Goal: Find specific page/section: Find specific page/section

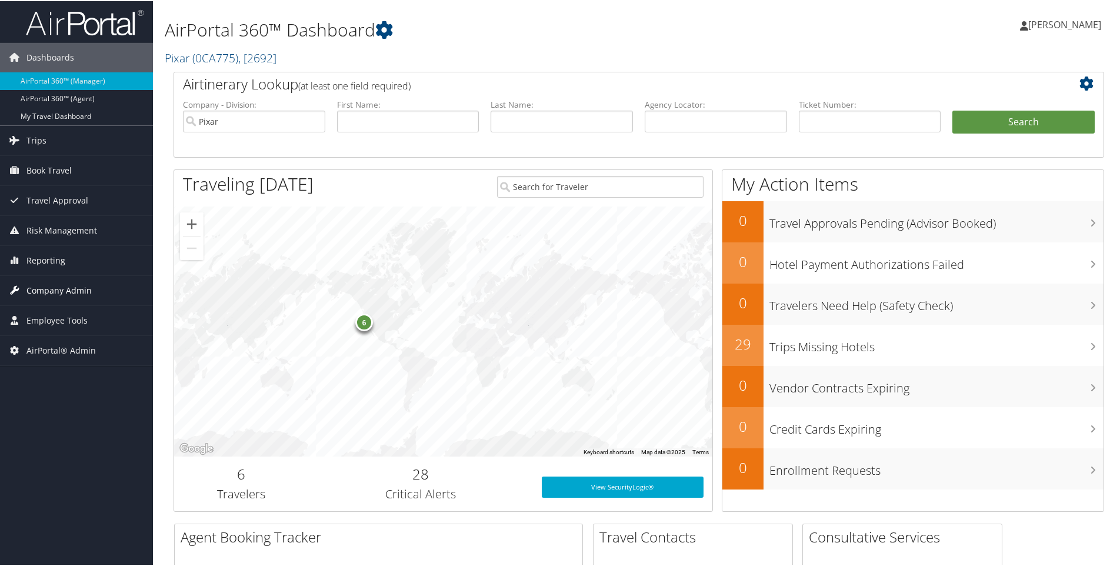
click at [60, 291] on span "Company Admin" at bounding box center [58, 289] width 65 height 29
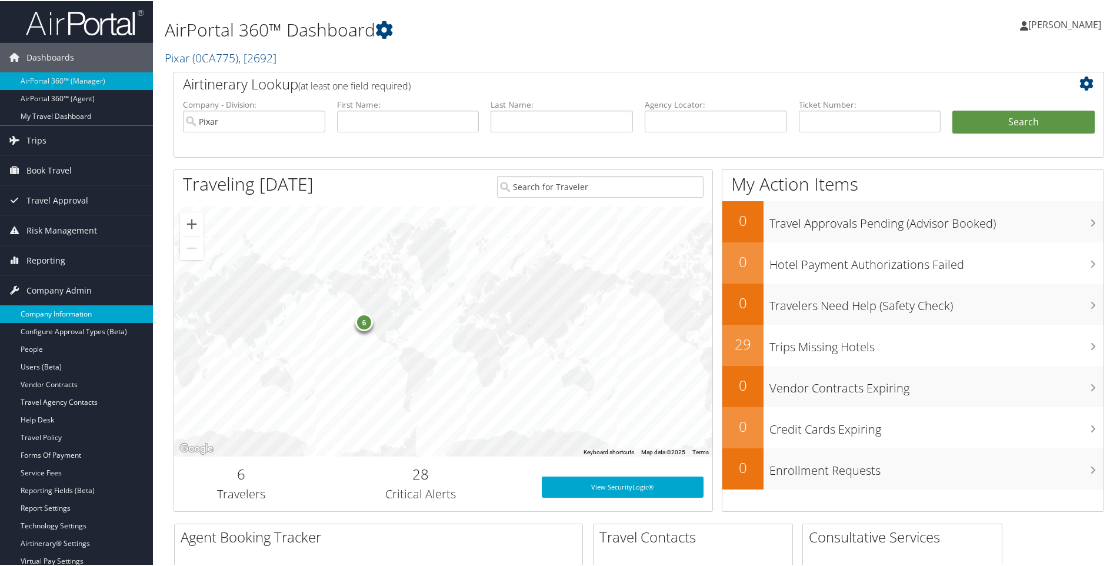
click at [57, 309] on link "Company Information" at bounding box center [76, 313] width 153 height 18
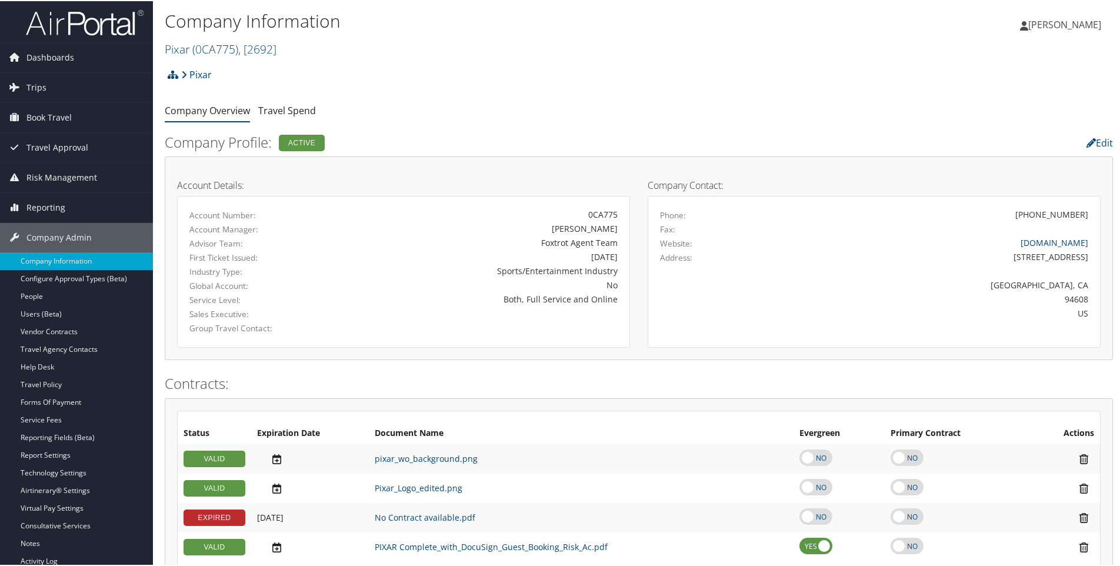
click at [295, 49] on h2 "Pixar ( 0CA775 ) , [ 2692 ]" at bounding box center [481, 47] width 632 height 20
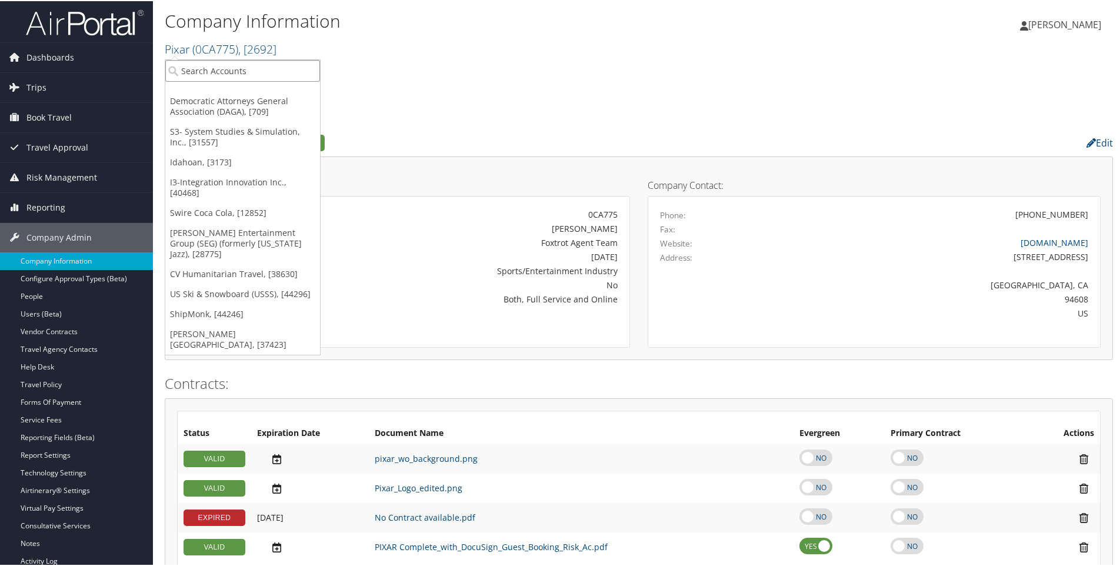
click at [251, 68] on input "search" at bounding box center [242, 70] width 155 height 22
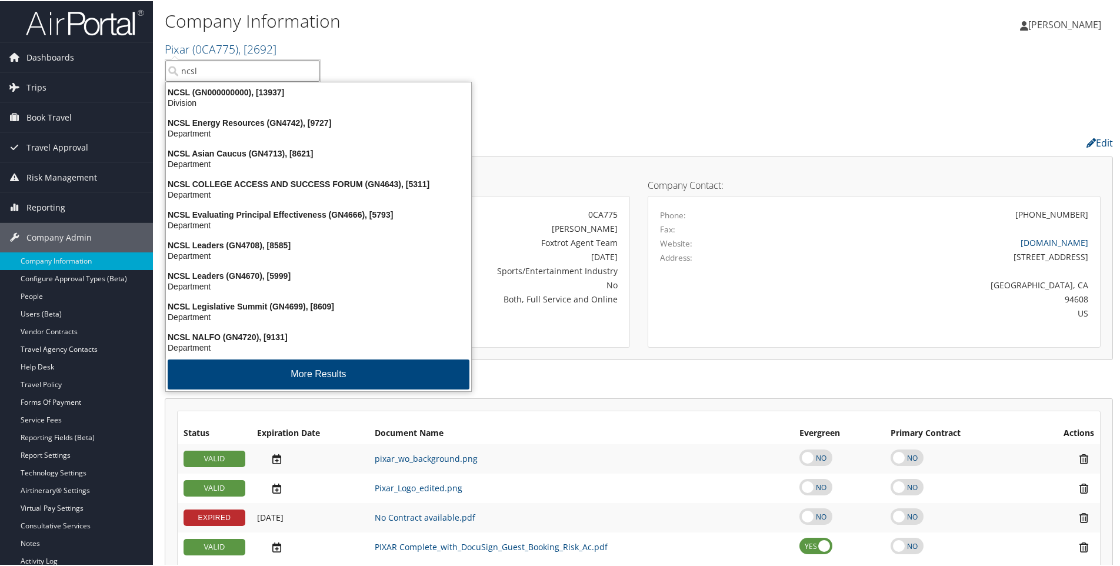
type input "ncsl"
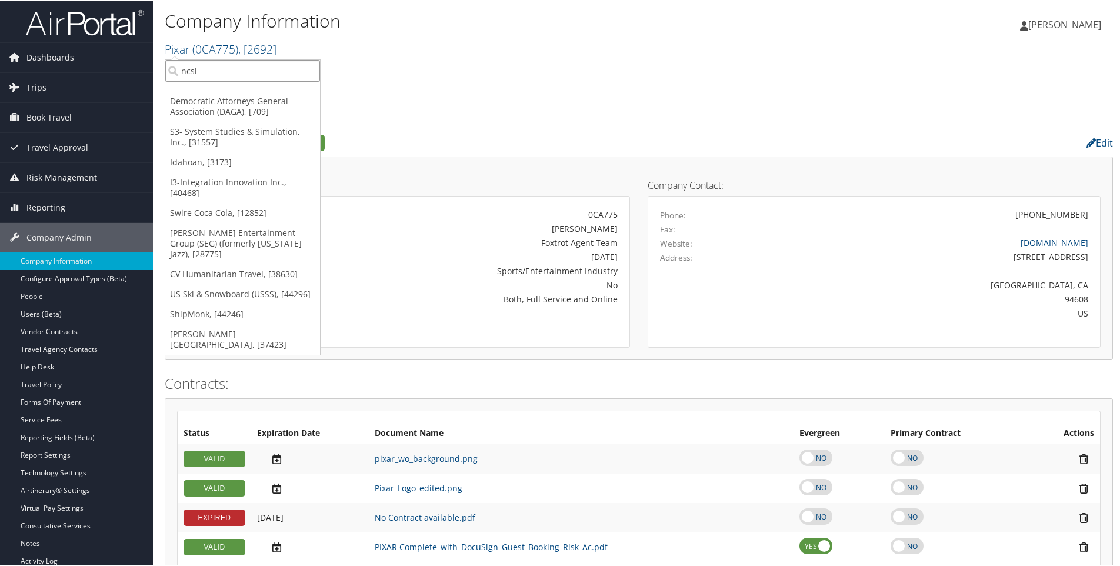
drag, startPoint x: 208, startPoint y: 71, endPoint x: 165, endPoint y: 74, distance: 42.4
click at [165, 74] on input "ncsl" at bounding box center [242, 70] width 155 height 22
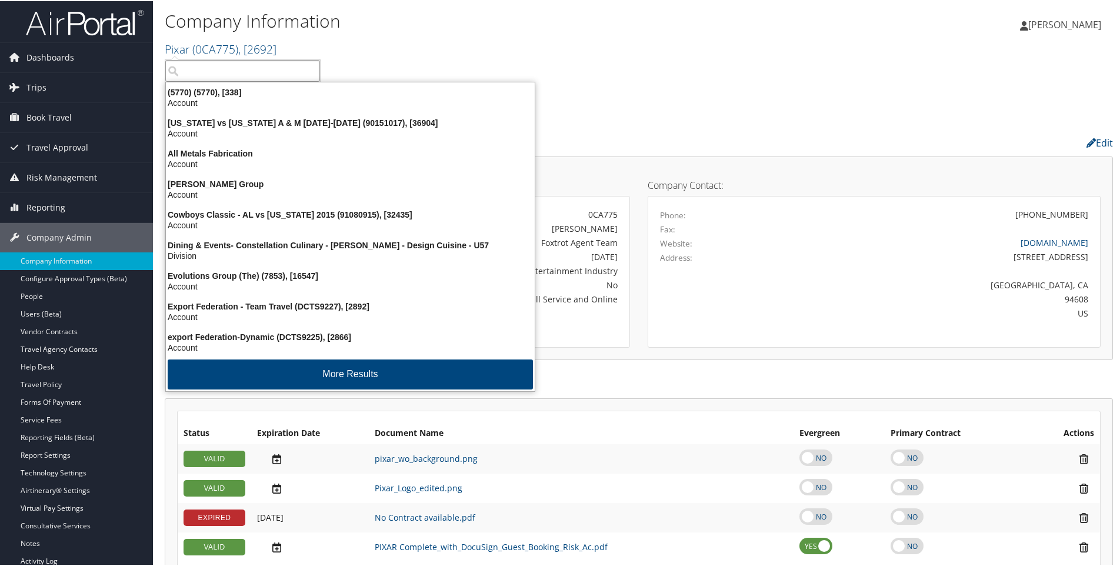
paste input "70004"
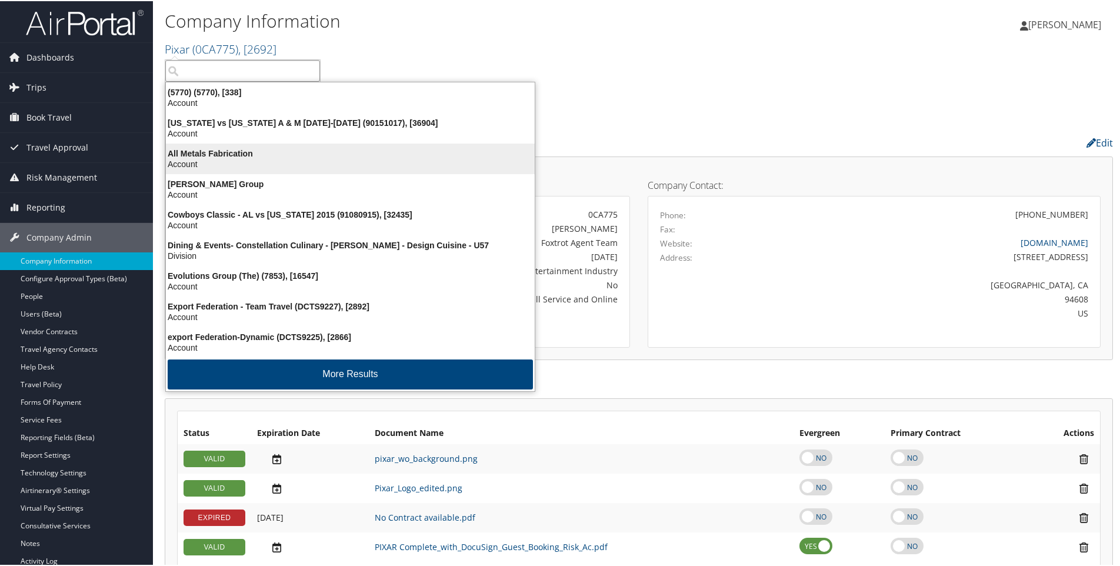
type input "70004"
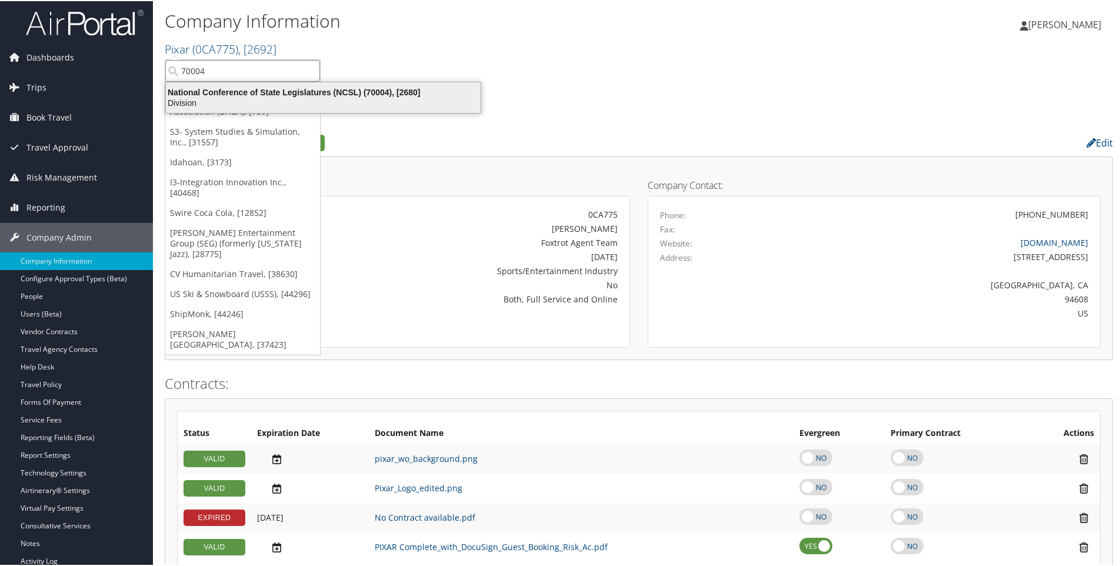
click at [245, 97] on div "Division" at bounding box center [323, 101] width 329 height 11
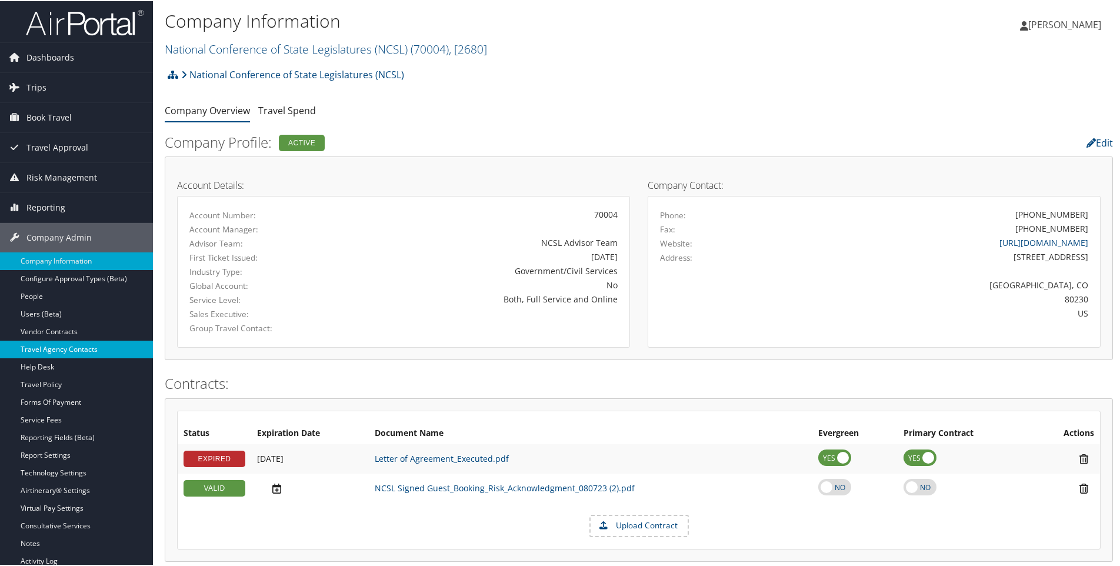
click at [54, 350] on link "Travel Agency Contacts" at bounding box center [76, 348] width 153 height 18
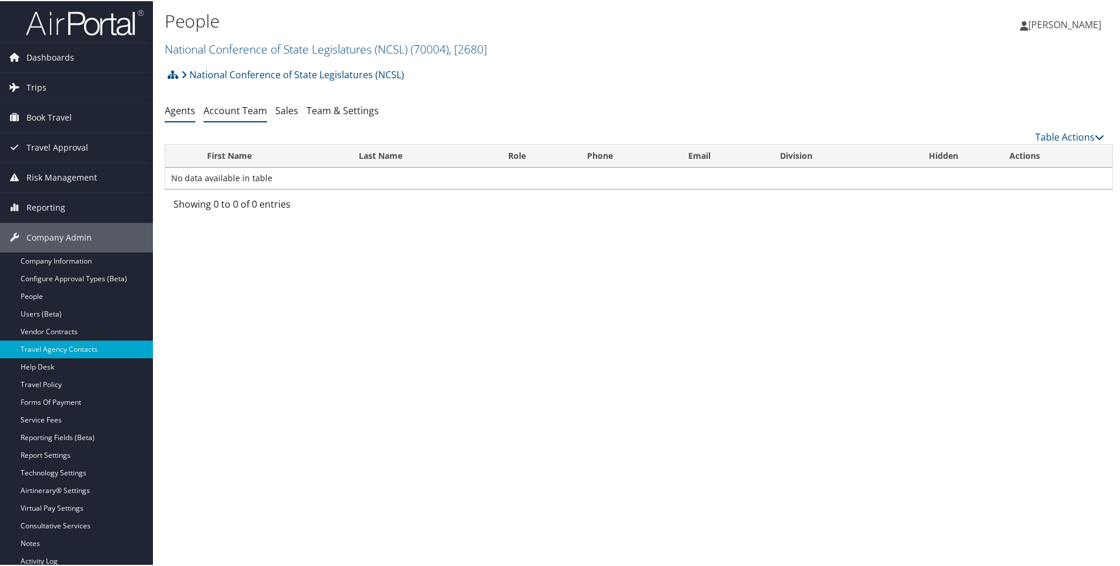
click at [234, 106] on link "Account Team" at bounding box center [236, 109] width 64 height 13
